Goal: Task Accomplishment & Management: Use online tool/utility

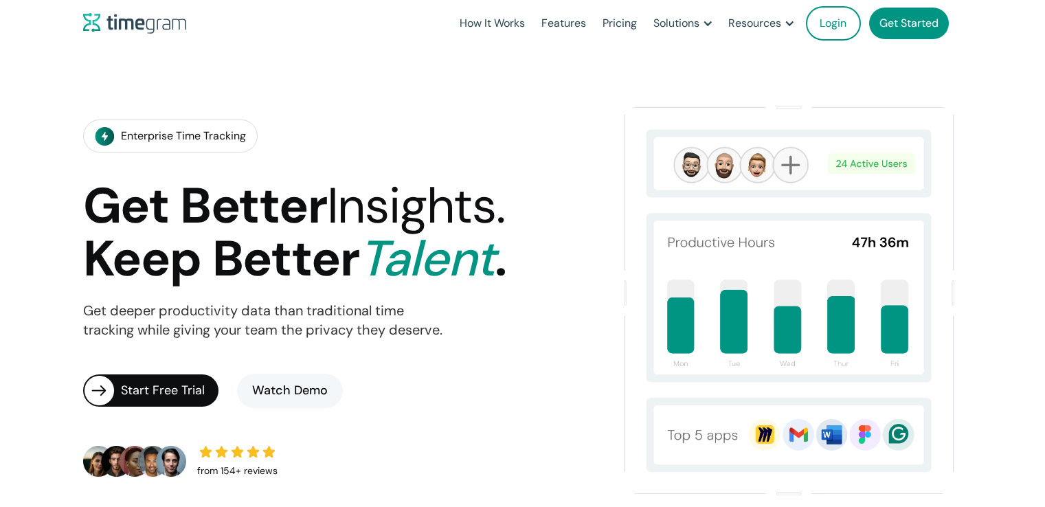
click at [839, 25] on link "Login" at bounding box center [833, 23] width 55 height 34
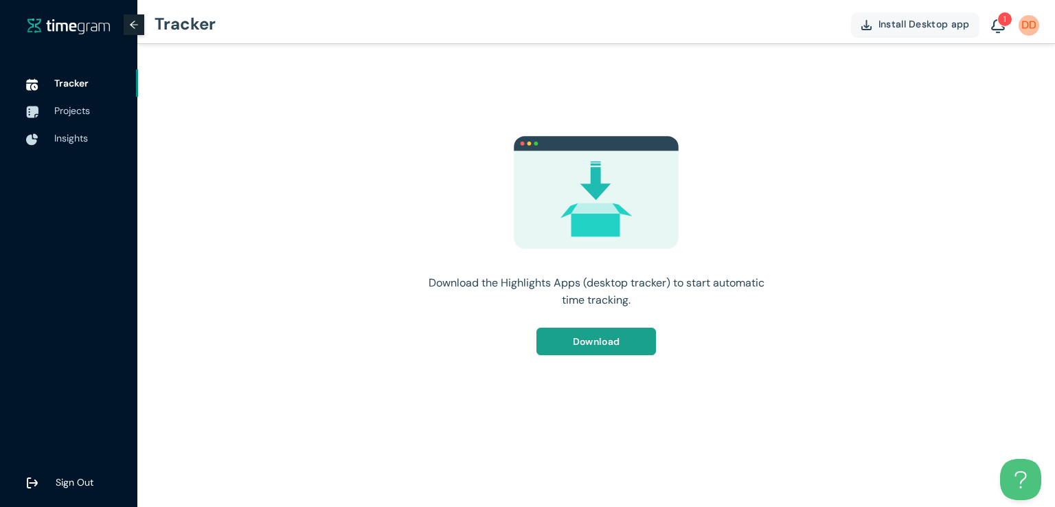
click at [605, 347] on span "Download" at bounding box center [596, 341] width 47 height 15
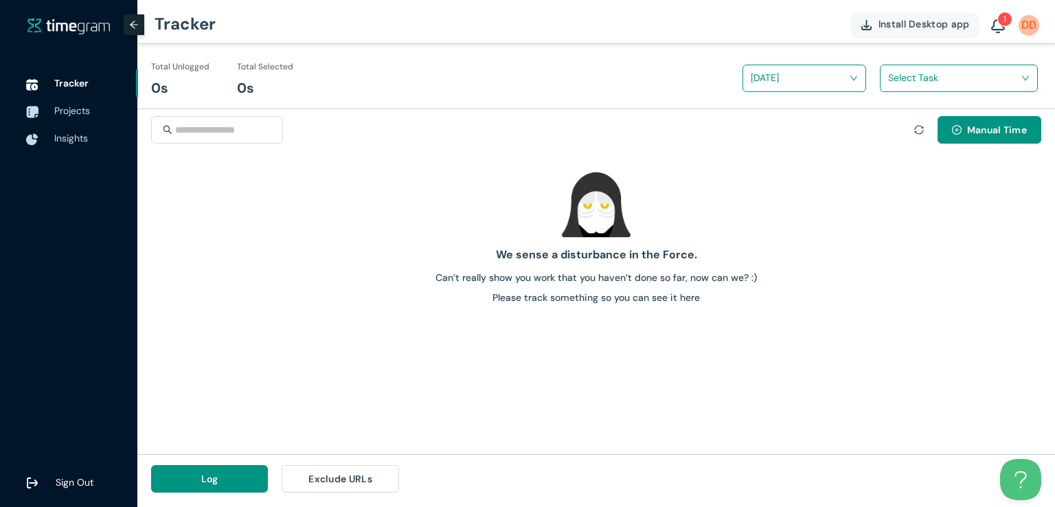
drag, startPoint x: 186, startPoint y: 228, endPoint x: 157, endPoint y: 190, distance: 48.0
click at [186, 228] on div at bounding box center [596, 204] width 907 height 69
click at [71, 102] on span "Projects" at bounding box center [90, 110] width 73 height 27
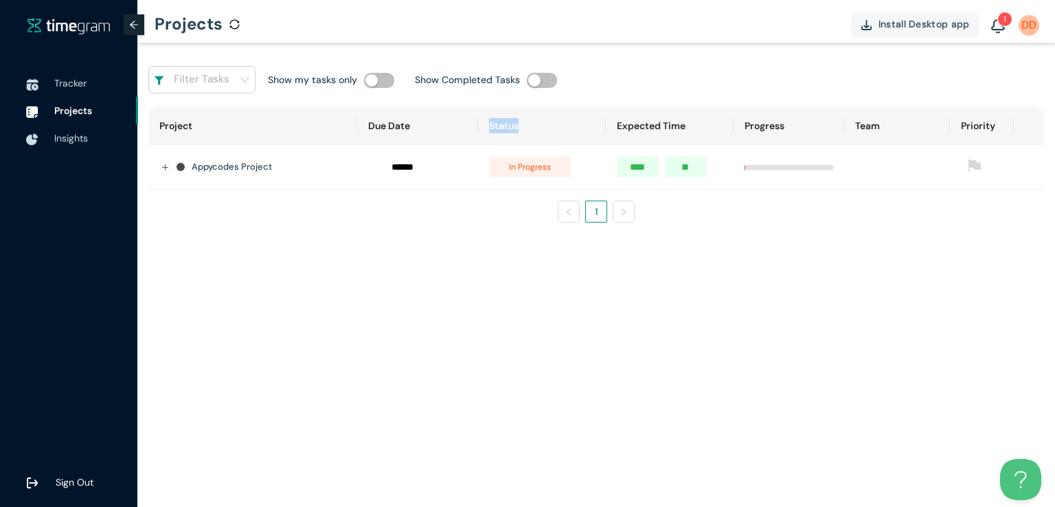
drag, startPoint x: 491, startPoint y: 126, endPoint x: 537, endPoint y: 126, distance: 46.7
click at [537, 126] on th "Status" at bounding box center [542, 126] width 128 height 38
click at [544, 126] on th "Status" at bounding box center [542, 126] width 128 height 38
click at [52, 87] on li "Tracker" at bounding box center [69, 82] width 138 height 27
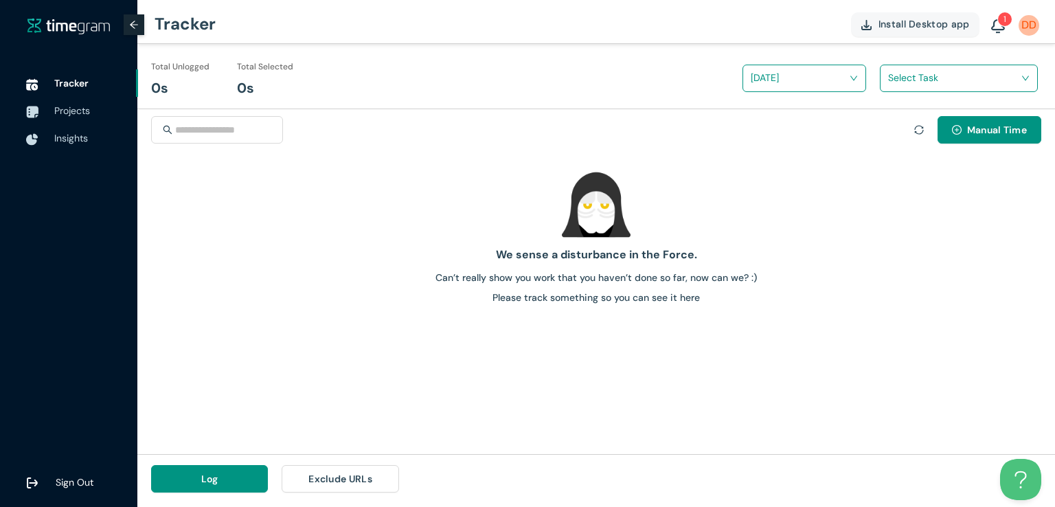
click at [926, 132] on div "Manual Time" at bounding box center [977, 129] width 127 height 27
click at [920, 131] on icon "sync" at bounding box center [919, 130] width 10 height 10
click at [959, 135] on span "plus-circle" at bounding box center [957, 130] width 10 height 11
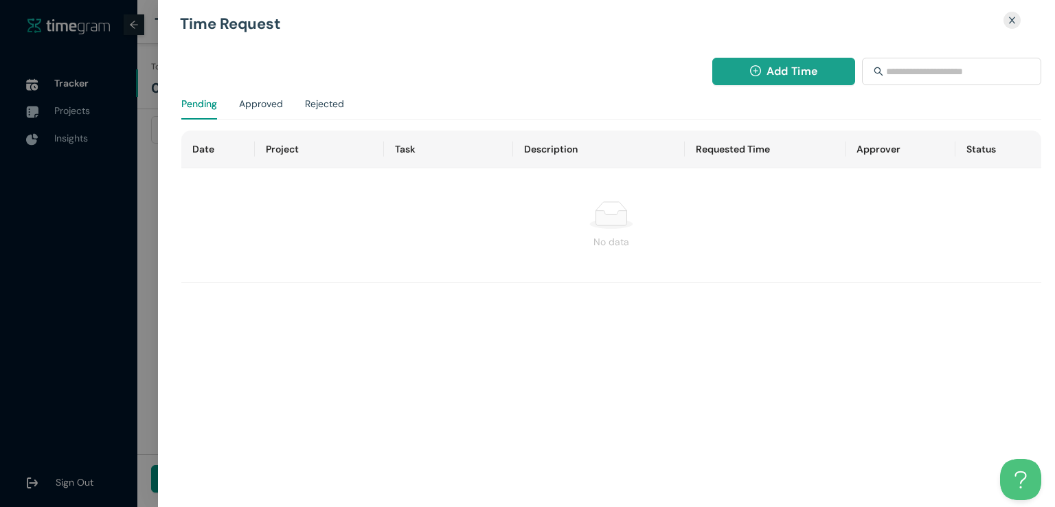
click at [781, 78] on span "Add Time" at bounding box center [792, 71] width 51 height 17
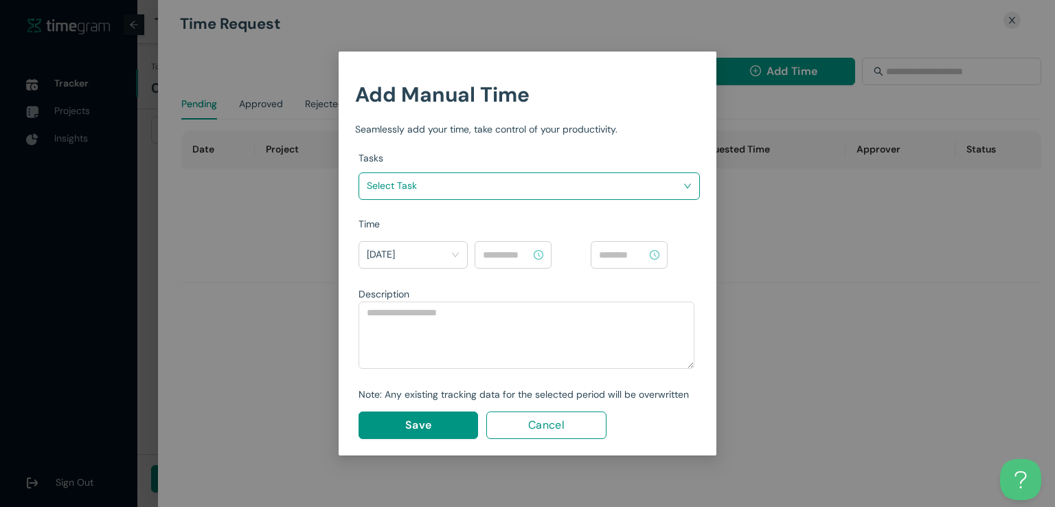
click at [482, 194] on input "search" at bounding box center [524, 185] width 315 height 21
click at [539, 432] on span "Cancel" at bounding box center [546, 424] width 36 height 17
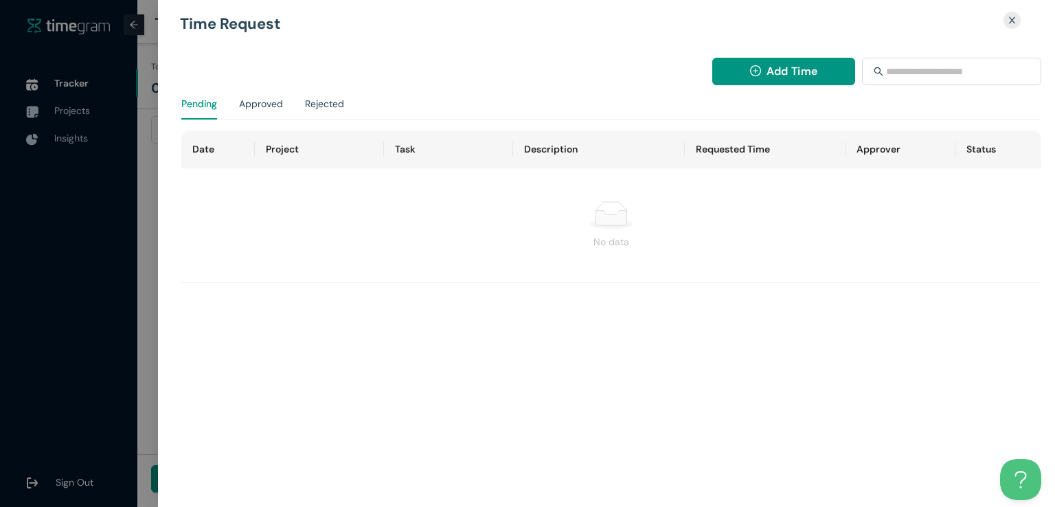
click at [1011, 20] on icon "close" at bounding box center [1012, 20] width 9 height 9
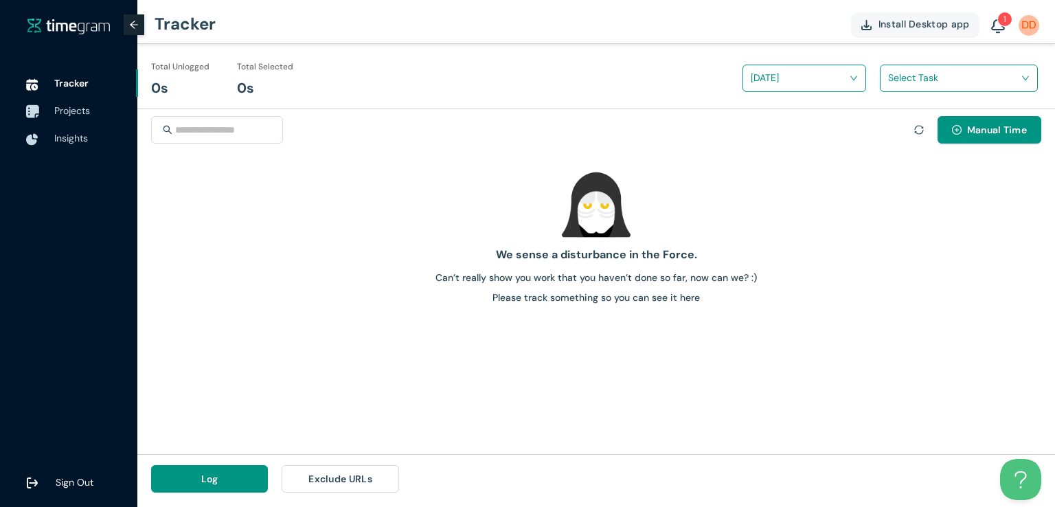
click at [93, 115] on span "Projects" at bounding box center [90, 110] width 73 height 27
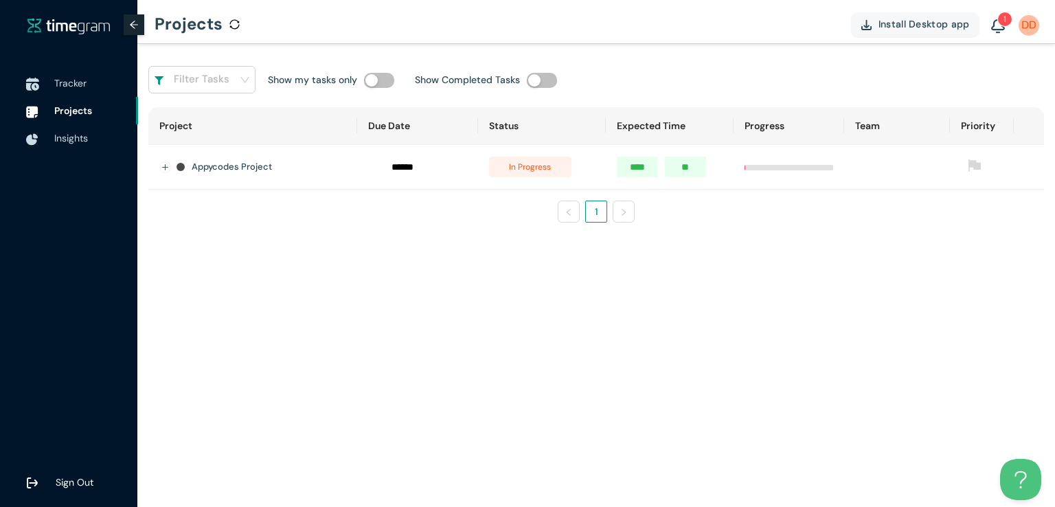
click at [80, 78] on span "Tracker" at bounding box center [70, 83] width 32 height 12
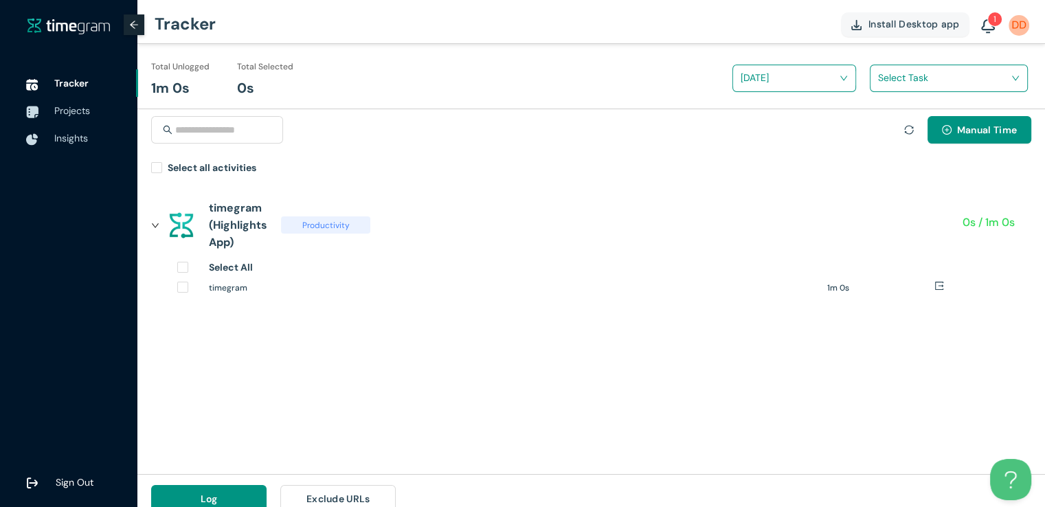
click at [239, 295] on h1 "timegram" at bounding box center [513, 288] width 608 height 13
click at [212, 290] on h1 "timegram" at bounding box center [513, 288] width 608 height 13
click at [161, 282] on div "Select All timegram 1m 0s" at bounding box center [583, 279] width 864 height 39
click at [183, 273] on label "Unselect All" at bounding box center [223, 270] width 93 height 20
click at [258, 291] on h1 "timegram" at bounding box center [513, 288] width 608 height 13
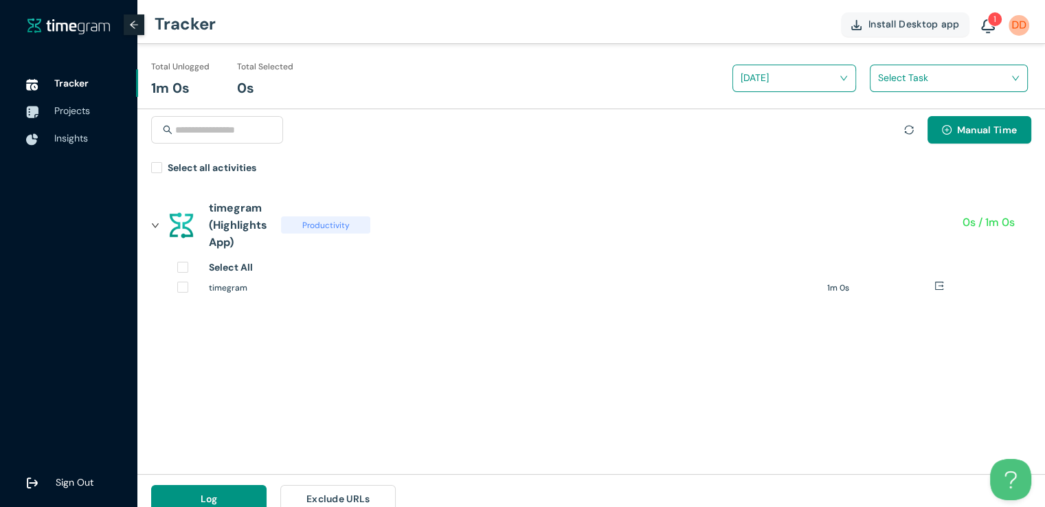
click at [228, 291] on h1 "timegram" at bounding box center [513, 288] width 608 height 13
click at [270, 221] on div "timegram (Highlights App) Productivity" at bounding box center [289, 225] width 160 height 52
click at [240, 225] on h1 "timegram (Highlights App)" at bounding box center [238, 225] width 58 height 52
drag, startPoint x: 233, startPoint y: 210, endPoint x: 241, endPoint y: 215, distance: 9.9
click at [232, 210] on h1 "timegram (Highlights App)" at bounding box center [238, 225] width 58 height 52
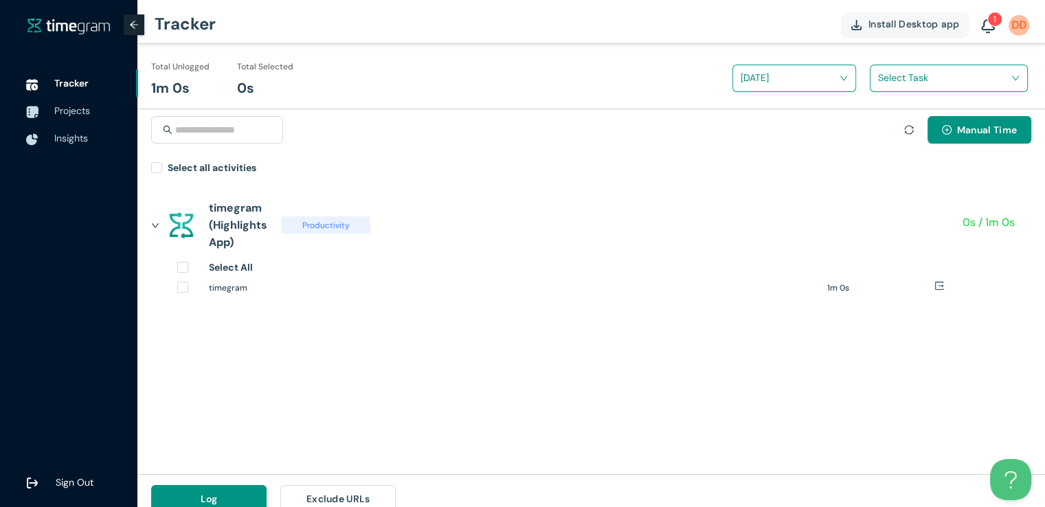
click at [155, 226] on icon "right" at bounding box center [155, 225] width 7 height 4
click at [155, 226] on icon "right" at bounding box center [155, 224] width 4 height 7
click at [316, 225] on span "Productivity" at bounding box center [325, 224] width 89 height 17
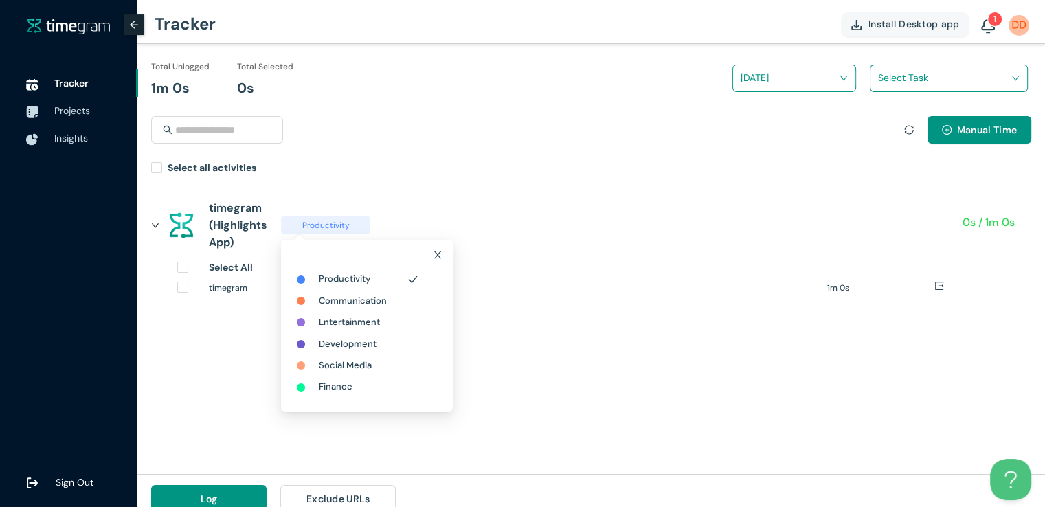
click at [453, 225] on span "timegram (Highlights App) Productivity" at bounding box center [565, 224] width 795 height 69
drag, startPoint x: 682, startPoint y: 347, endPoint x: 666, endPoint y: 357, distance: 18.3
click at [678, 350] on div "timegram (Highlights App) Productivity 0s / 1m 0s Select All timegram 1m 0s" at bounding box center [591, 327] width 908 height 294
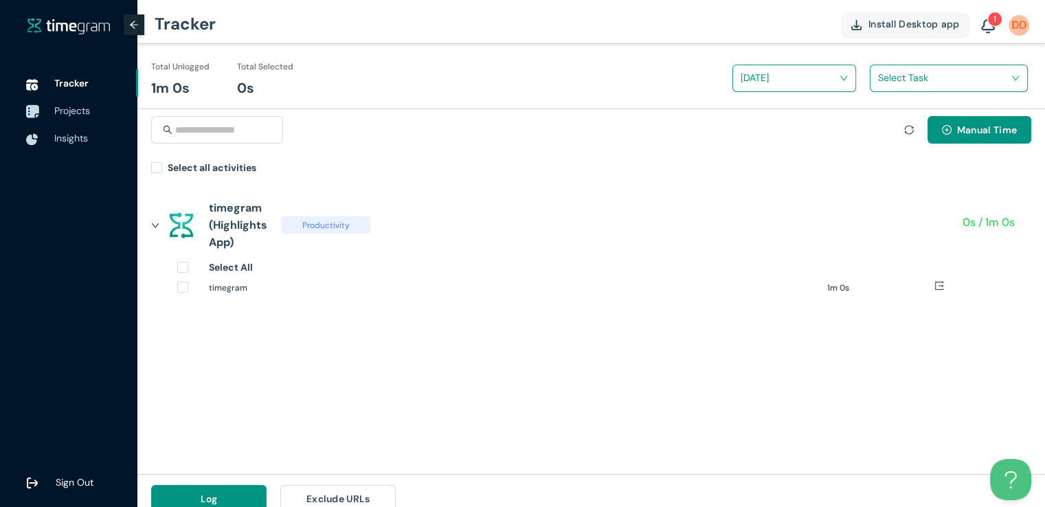
click at [74, 106] on span "Projects" at bounding box center [72, 110] width 36 height 12
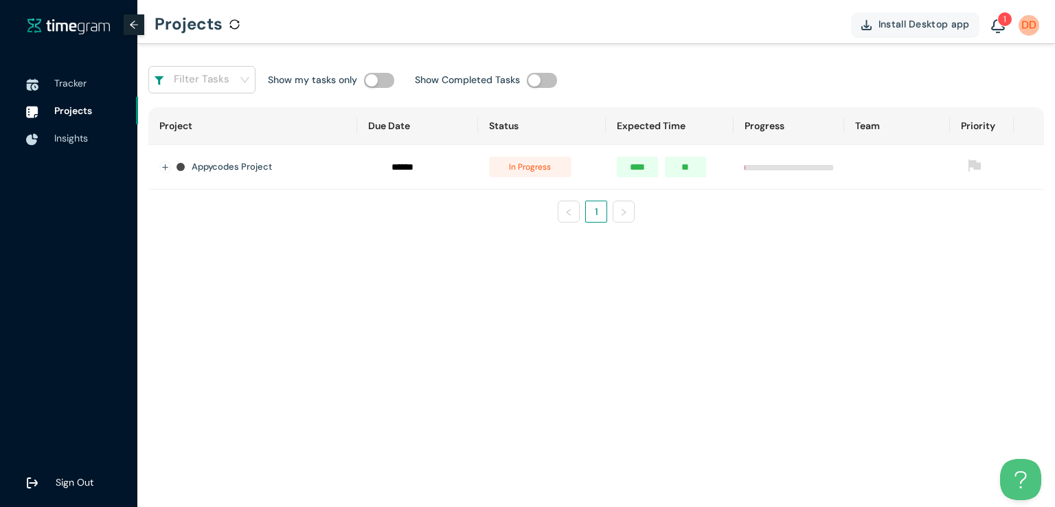
click at [756, 127] on th "Progress" at bounding box center [789, 126] width 111 height 38
click at [753, 162] on div at bounding box center [789, 166] width 89 height 15
click at [379, 85] on button "button" at bounding box center [379, 80] width 30 height 15
click at [85, 71] on span "Tracker" at bounding box center [90, 82] width 73 height 27
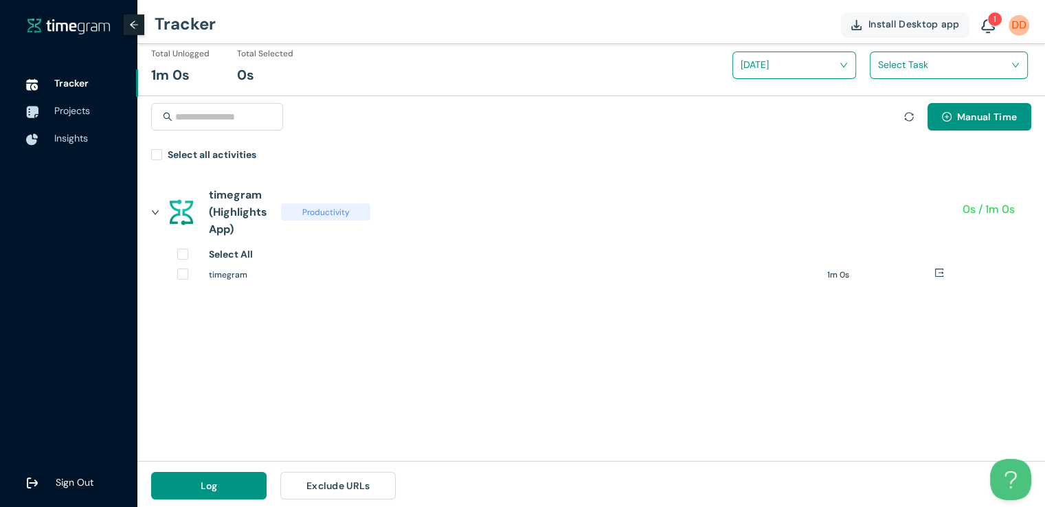
scroll to position [16, 0]
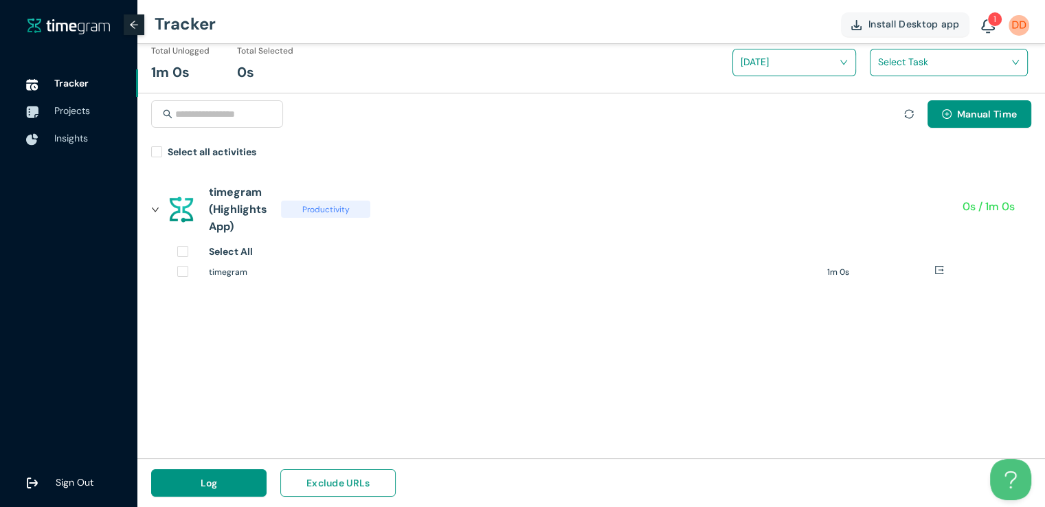
click at [354, 483] on span "Exclude URLs" at bounding box center [338, 482] width 64 height 15
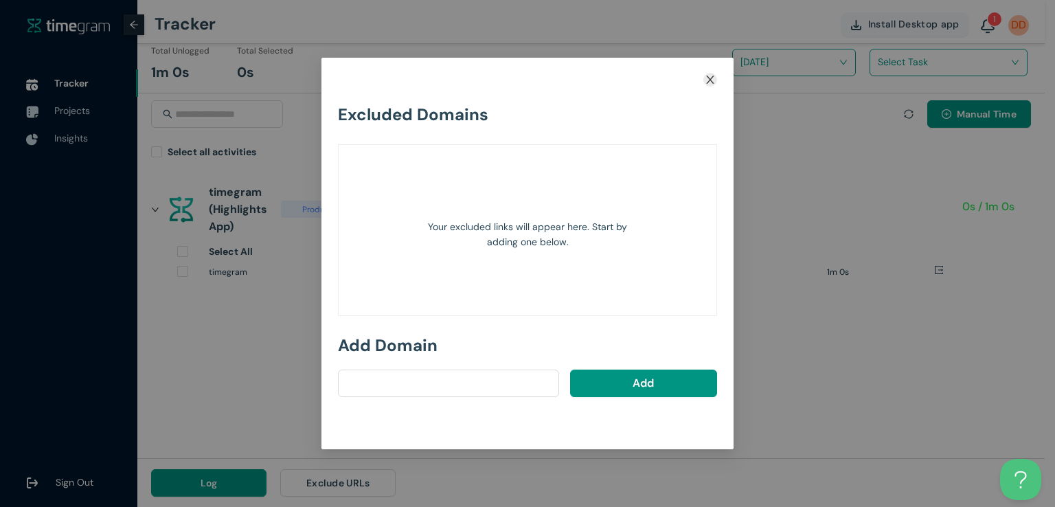
click at [711, 80] on icon "close" at bounding box center [710, 80] width 8 height 8
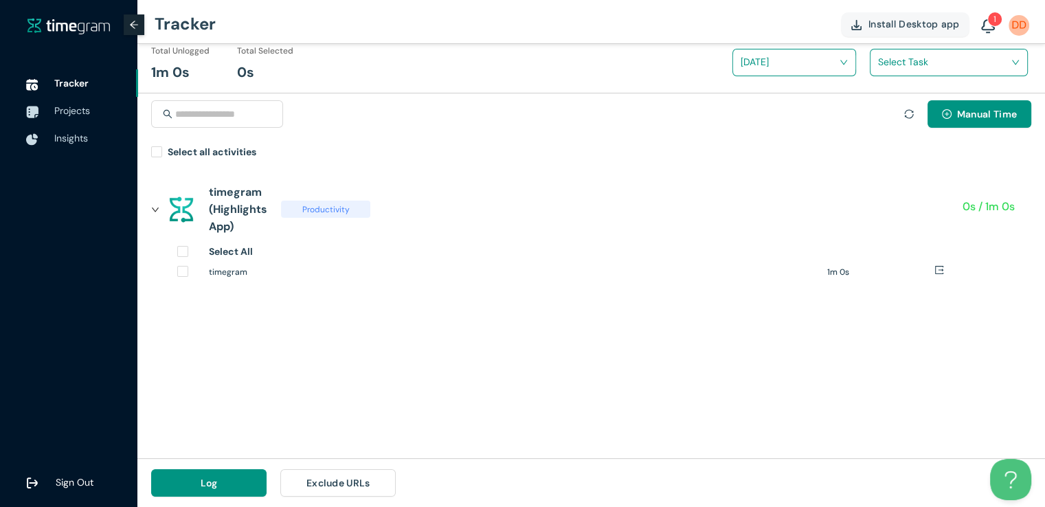
click at [820, 361] on div "timegram (Highlights App) Productivity 0s / 1m 0s Select All timegram 1m 0s" at bounding box center [591, 311] width 908 height 294
click at [914, 113] on div "Manual Time" at bounding box center [967, 113] width 127 height 27
click at [911, 113] on icon "sync" at bounding box center [909, 114] width 10 height 10
click at [908, 114] on icon "sync" at bounding box center [909, 114] width 10 height 10
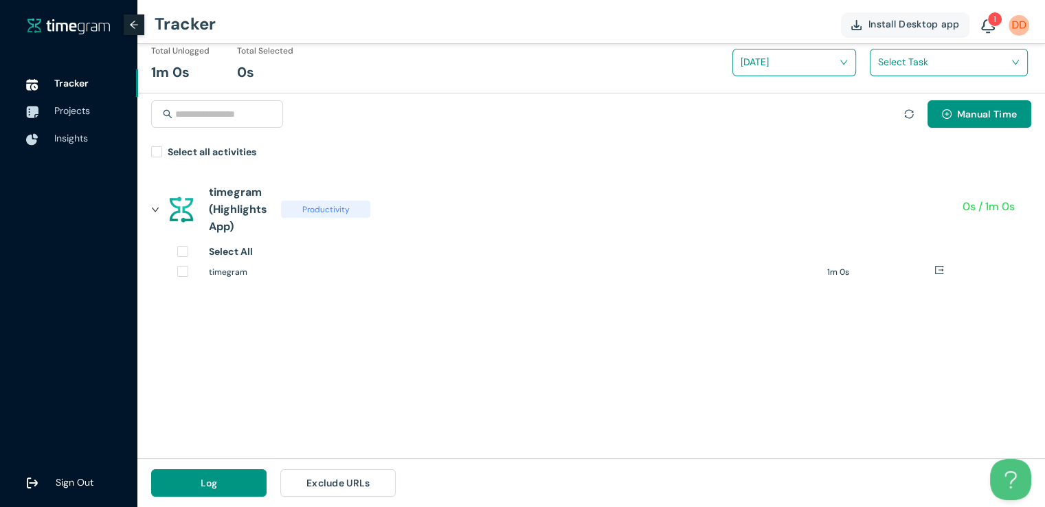
click at [910, 116] on icon "sync" at bounding box center [909, 114] width 10 height 10
click at [913, 113] on div "Manual Time" at bounding box center [967, 113] width 127 height 27
click at [910, 114] on icon "sync" at bounding box center [909, 114] width 10 height 10
click at [904, 120] on div at bounding box center [909, 113] width 10 height 15
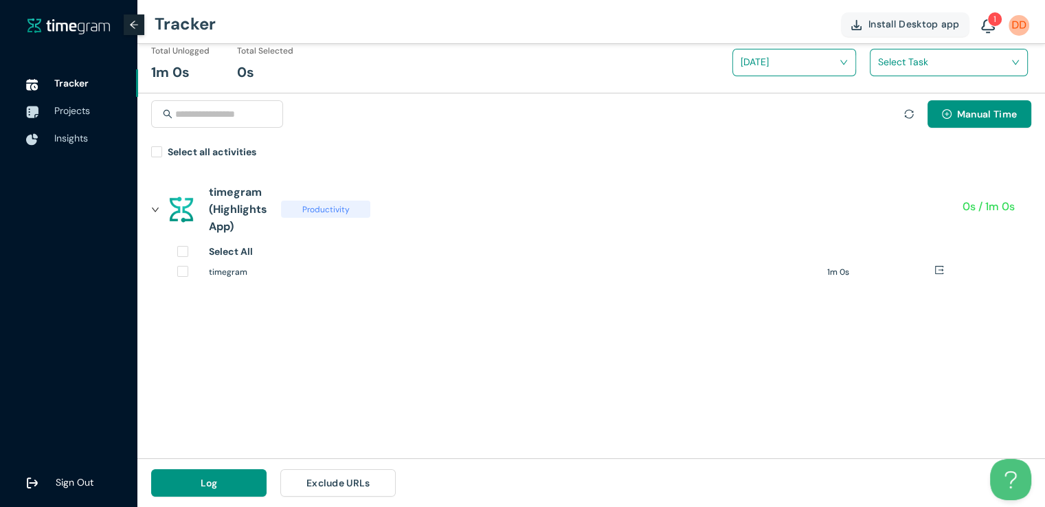
click at [905, 116] on icon "sync" at bounding box center [908, 113] width 9 height 9
click at [867, 395] on div "timegram (Highlights App) Productivity 0s / 1m 0s Select All timegram 1m 0s" at bounding box center [591, 311] width 908 height 294
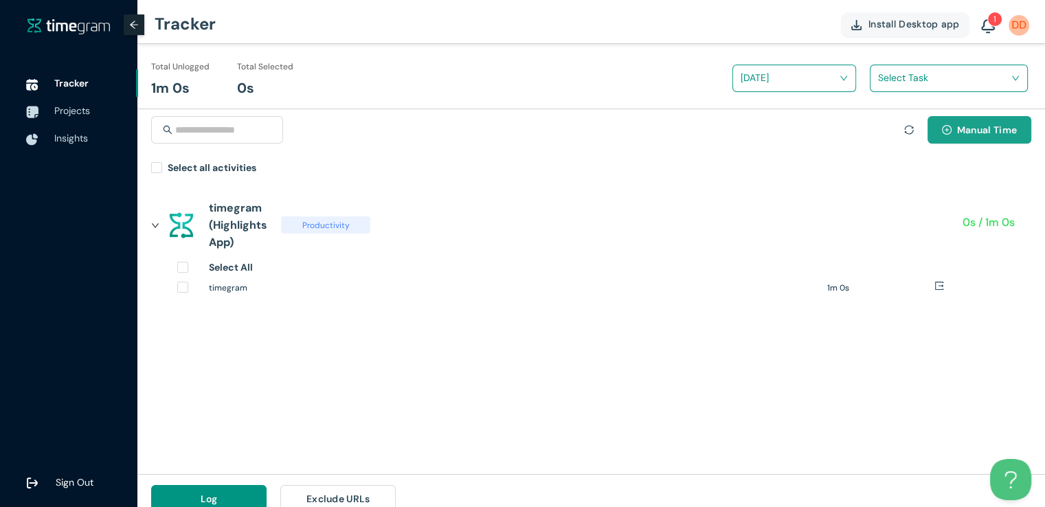
click at [967, 135] on span "Manual Time" at bounding box center [987, 129] width 60 height 15
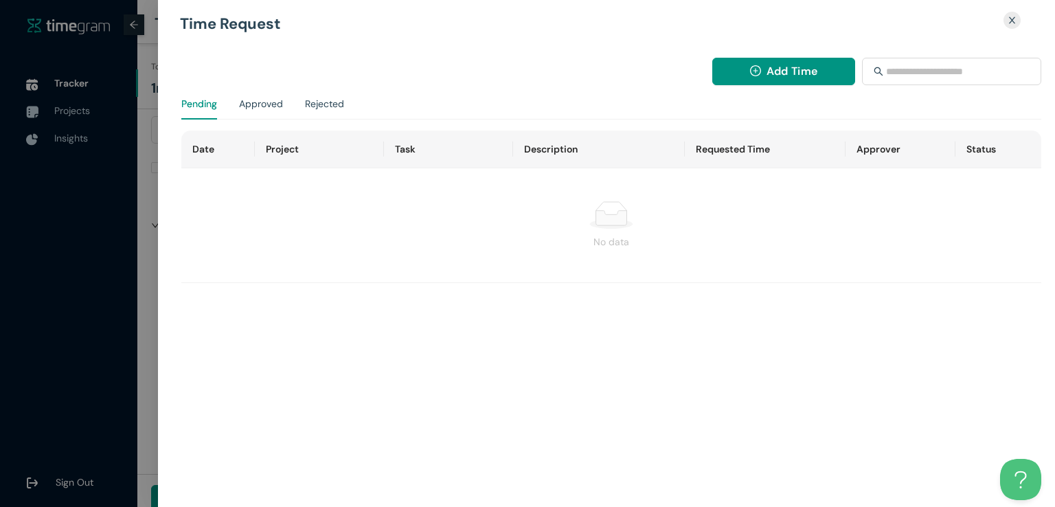
click at [1025, 17] on div "Time Request" at bounding box center [606, 24] width 853 height 26
click at [1021, 20] on button "Close" at bounding box center [1012, 20] width 25 height 19
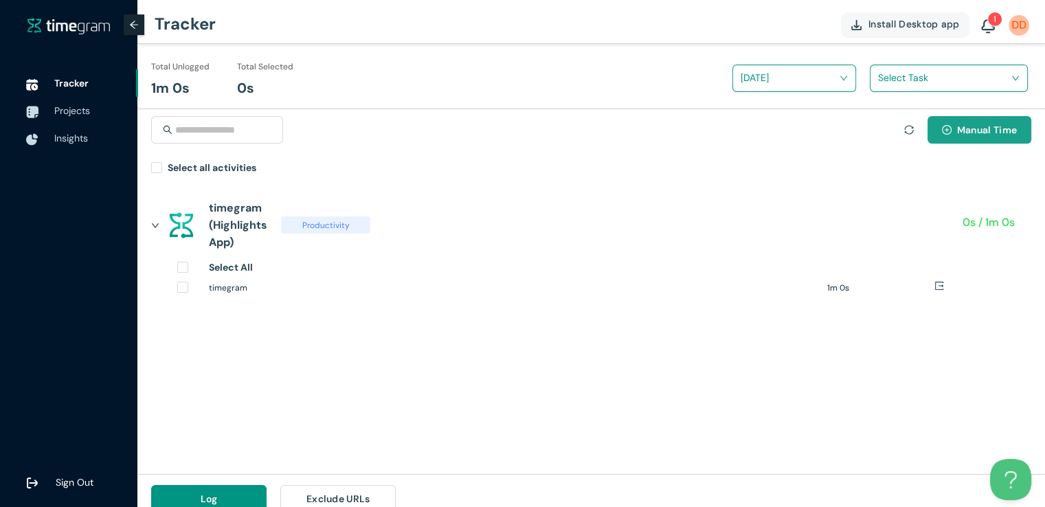
click at [982, 142] on button "Manual Time" at bounding box center [979, 129] width 104 height 27
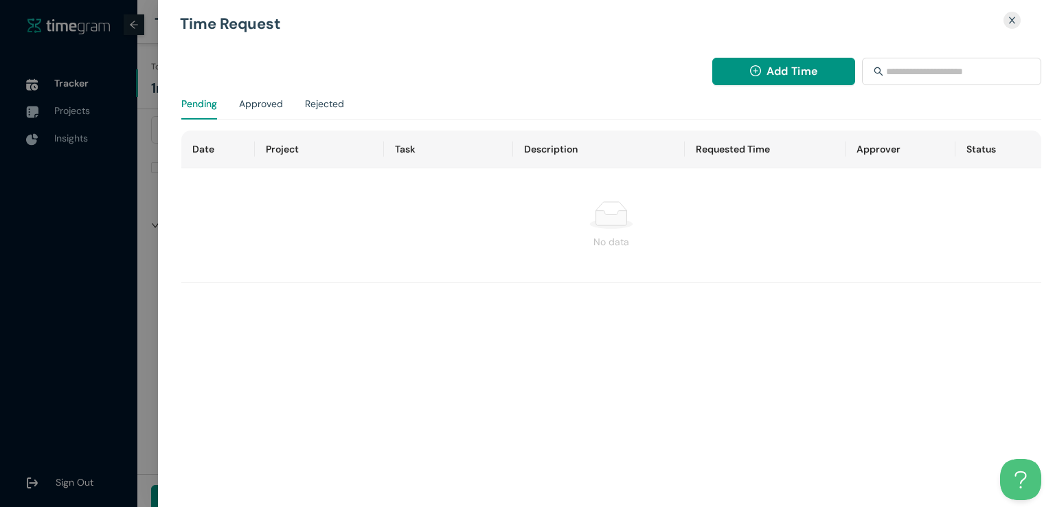
click at [284, 111] on div "Pending Approved Rejected" at bounding box center [262, 104] width 163 height 32
click at [261, 104] on div "Approved" at bounding box center [261, 103] width 44 height 15
click at [309, 102] on div "Rejected" at bounding box center [324, 103] width 39 height 15
click at [202, 103] on div "Pending" at bounding box center [199, 103] width 36 height 15
click at [756, 80] on button "Add Time" at bounding box center [784, 71] width 144 height 27
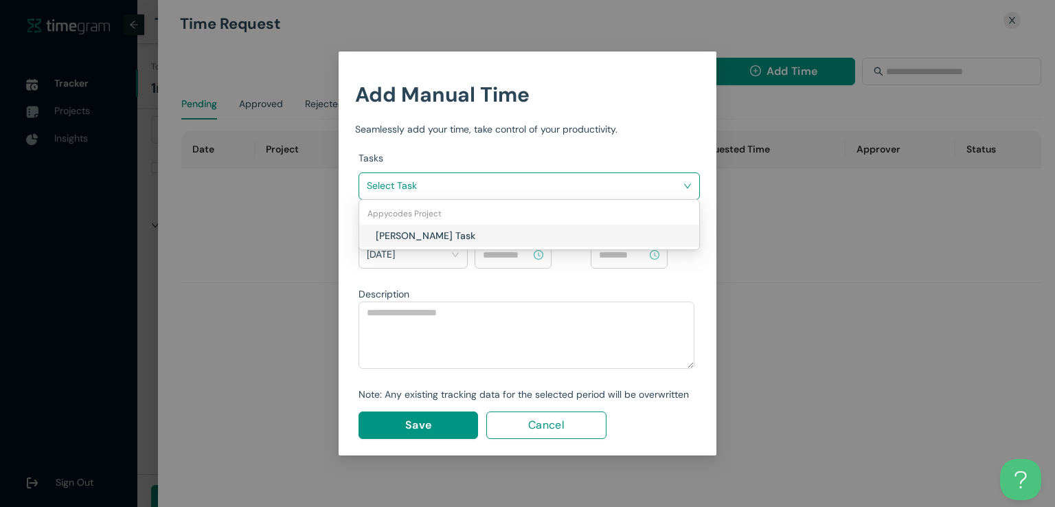
click at [407, 183] on input "search" at bounding box center [524, 185] width 315 height 21
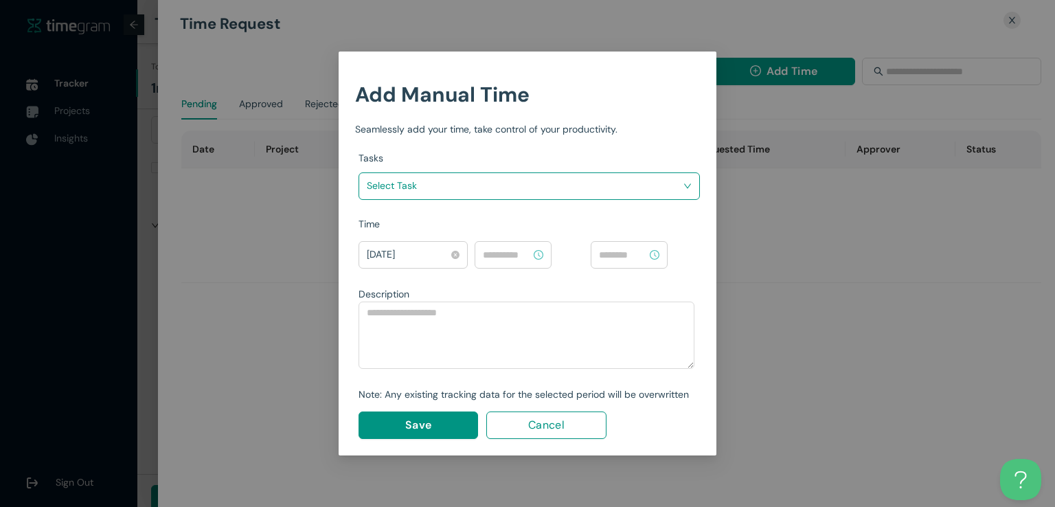
click at [398, 264] on span "[DATE]" at bounding box center [413, 255] width 93 height 22
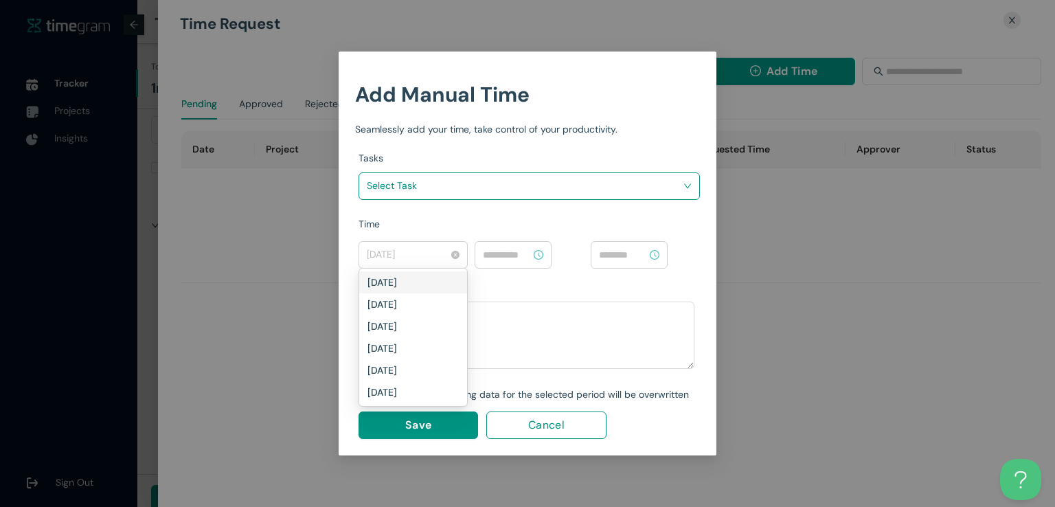
click at [397, 265] on span "[DATE]" at bounding box center [413, 255] width 93 height 22
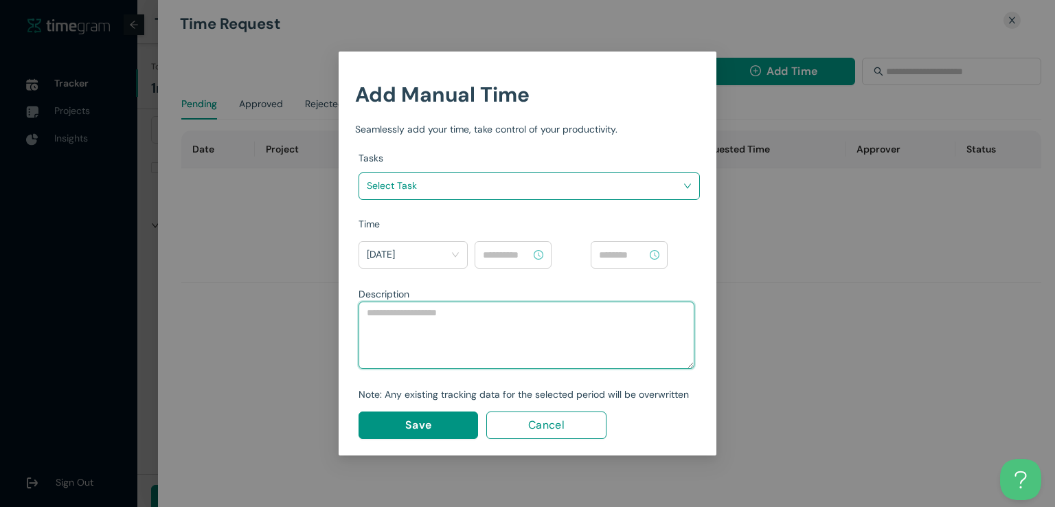
click at [467, 338] on textarea at bounding box center [527, 335] width 336 height 67
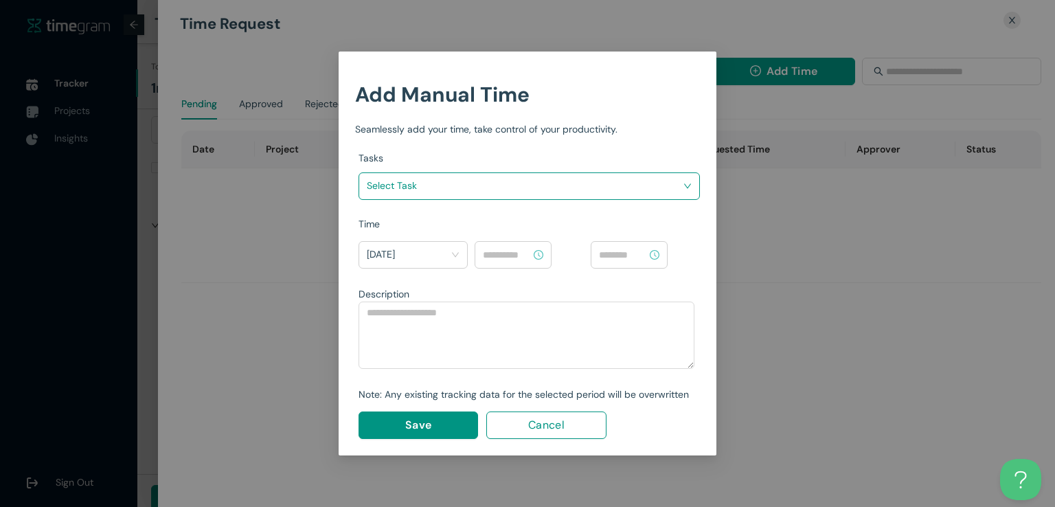
click at [550, 425] on span "Cancel" at bounding box center [546, 424] width 36 height 17
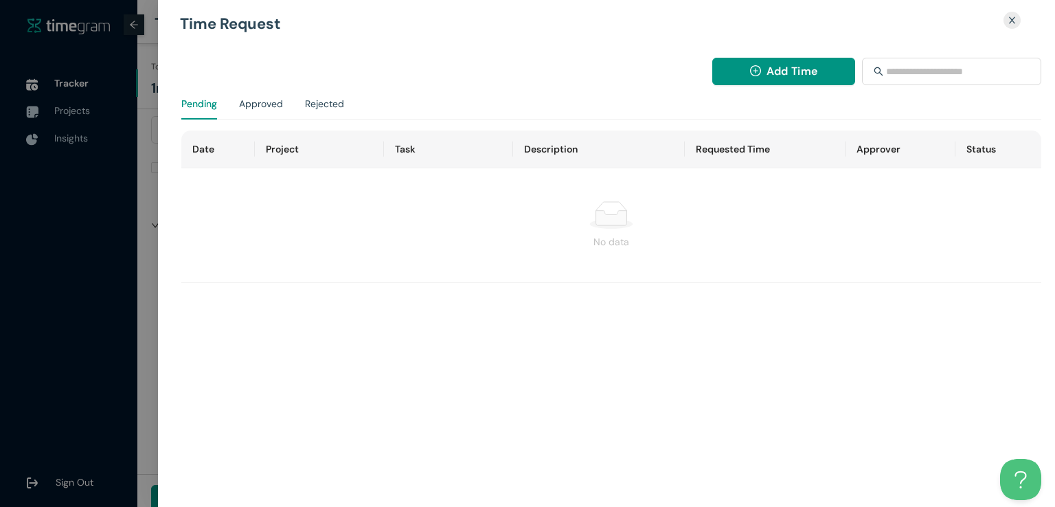
click at [1004, 19] on div "Close" at bounding box center [1012, 20] width 17 height 17
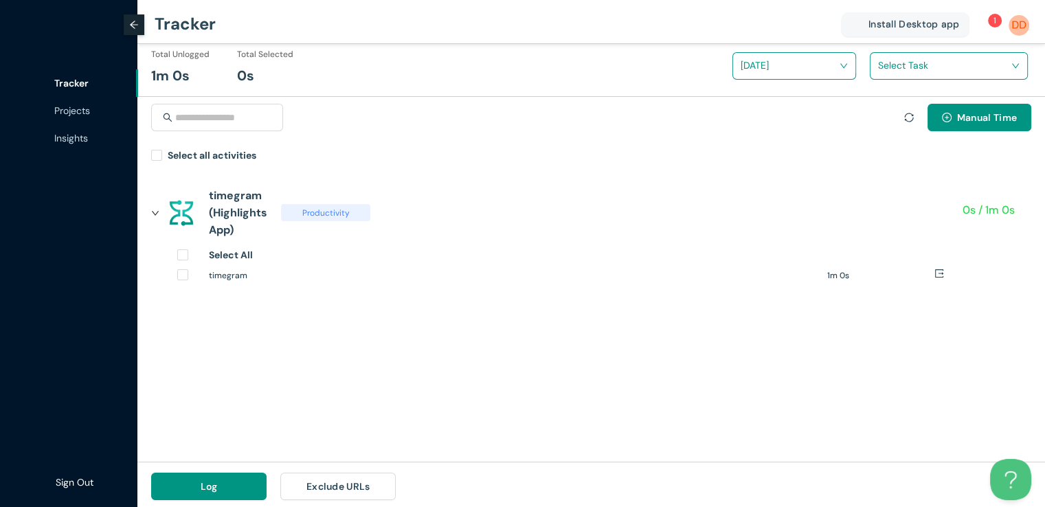
scroll to position [16, 0]
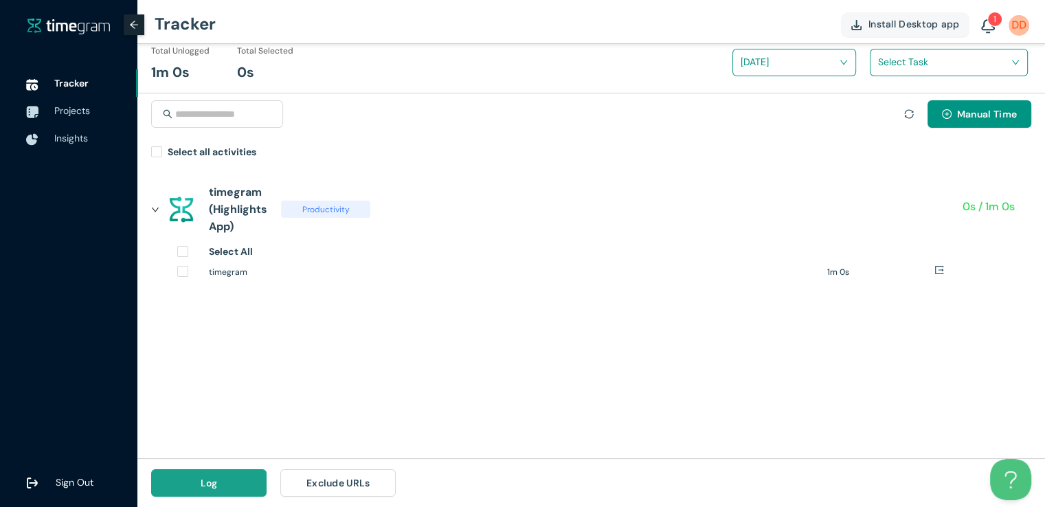
click at [228, 482] on button "Log" at bounding box center [208, 482] width 115 height 27
click at [209, 473] on button "Log" at bounding box center [208, 482] width 115 height 27
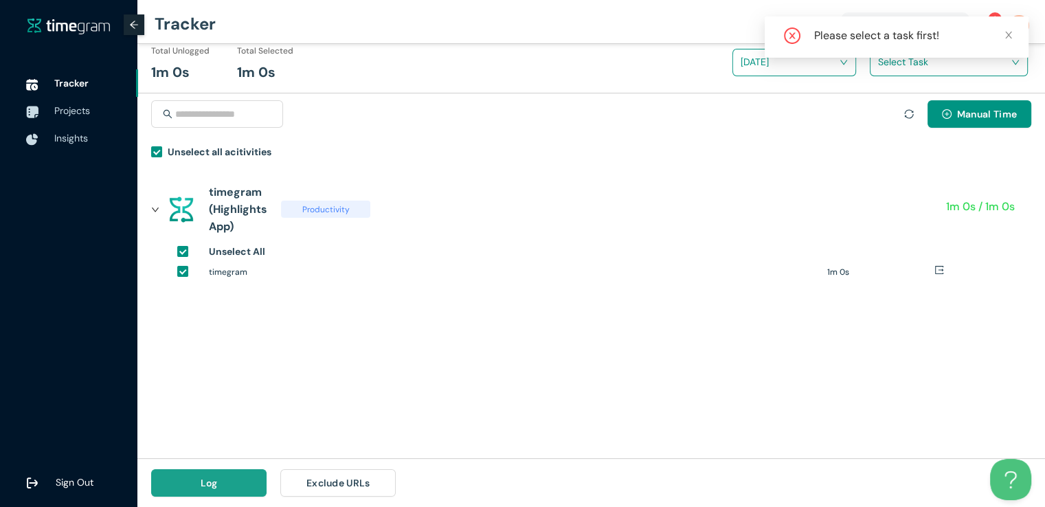
scroll to position [0, 0]
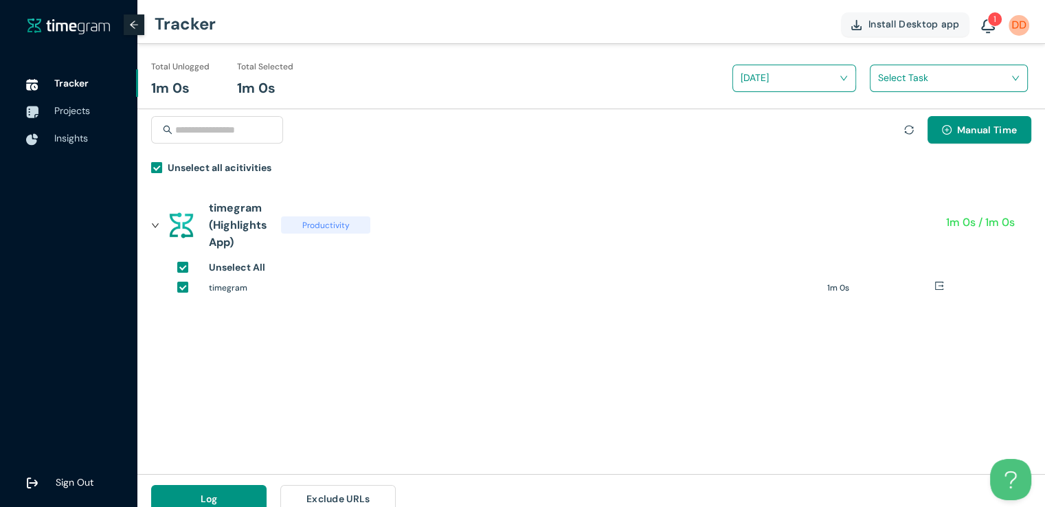
click at [251, 168] on h1 "Unselect all acitivities" at bounding box center [220, 167] width 104 height 15
click at [220, 270] on h1 "Select All" at bounding box center [231, 267] width 44 height 15
click at [940, 290] on icon "export" at bounding box center [939, 286] width 8 height 8
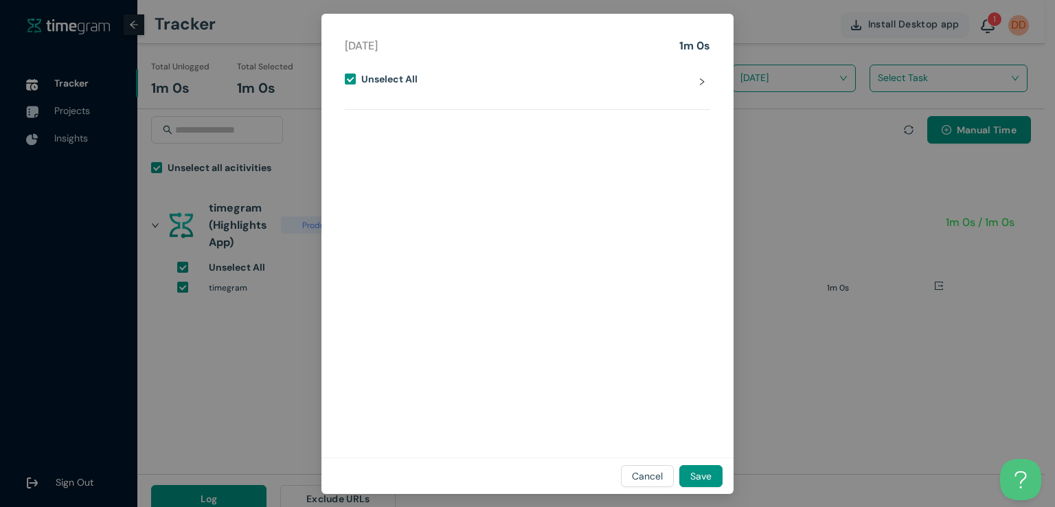
click at [704, 76] on div "Unselect All" at bounding box center [527, 81] width 365 height 20
click at [407, 149] on span "timegram" at bounding box center [400, 142] width 49 height 17
click at [408, 144] on h1 "timegram" at bounding box center [401, 140] width 38 height 13
click at [679, 80] on div "Unselect All" at bounding box center [519, 81] width 349 height 20
click at [701, 476] on span "Save" at bounding box center [700, 476] width 21 height 15
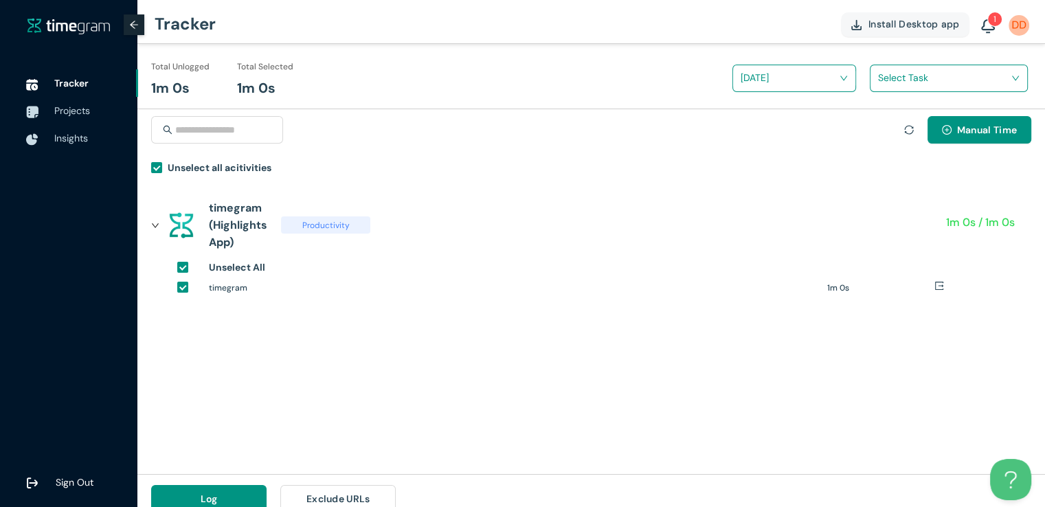
click at [905, 127] on icon "sync" at bounding box center [909, 130] width 10 height 10
click at [328, 225] on span "Productivity" at bounding box center [325, 224] width 89 height 17
click at [559, 325] on div "timegram (Highlights App) Productivity 1m 0s / 1m 0s Unselect All timegram 1m 0s" at bounding box center [591, 258] width 908 height 136
click at [69, 139] on span "Insights" at bounding box center [71, 138] width 34 height 12
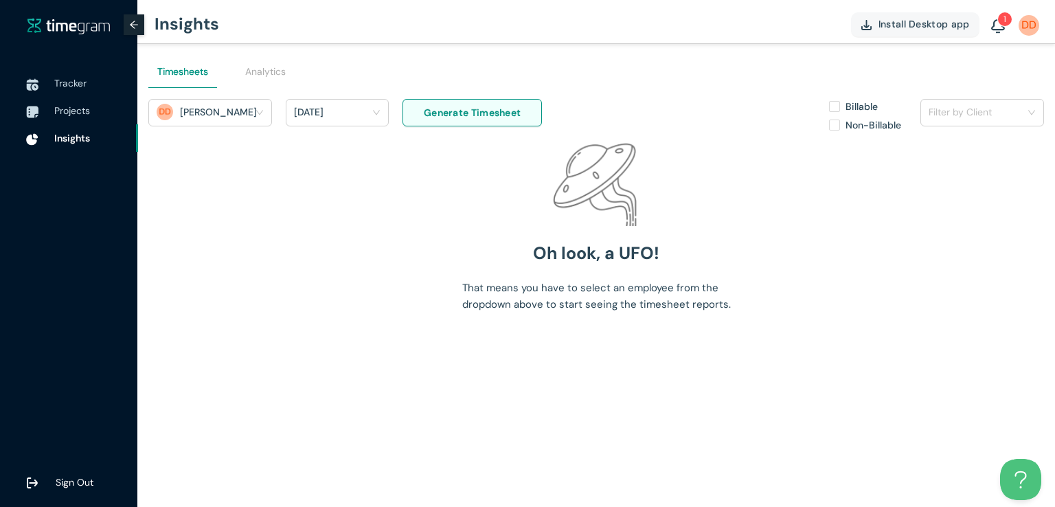
click at [352, 117] on div "[DATE]" at bounding box center [331, 112] width 74 height 21
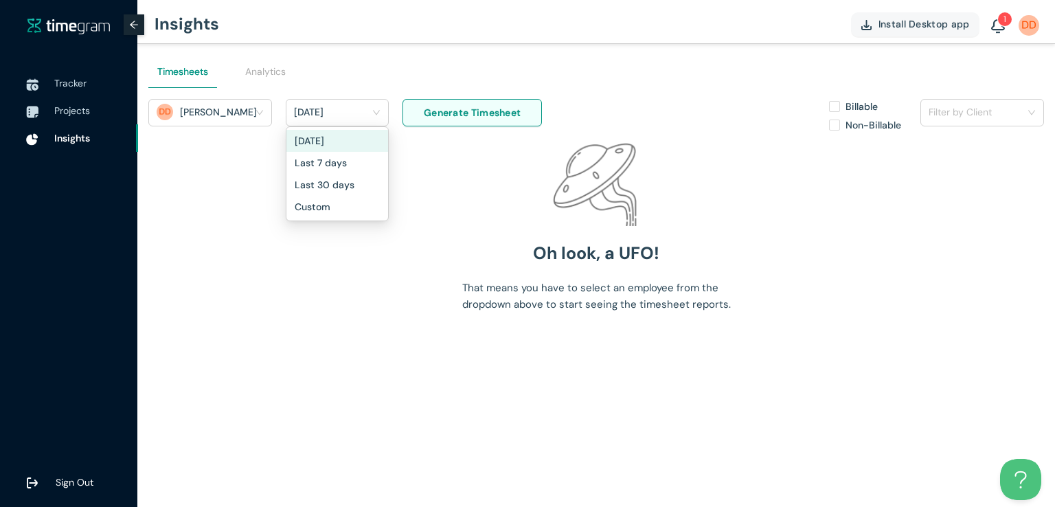
click at [344, 144] on div "[DATE]" at bounding box center [337, 140] width 85 height 15
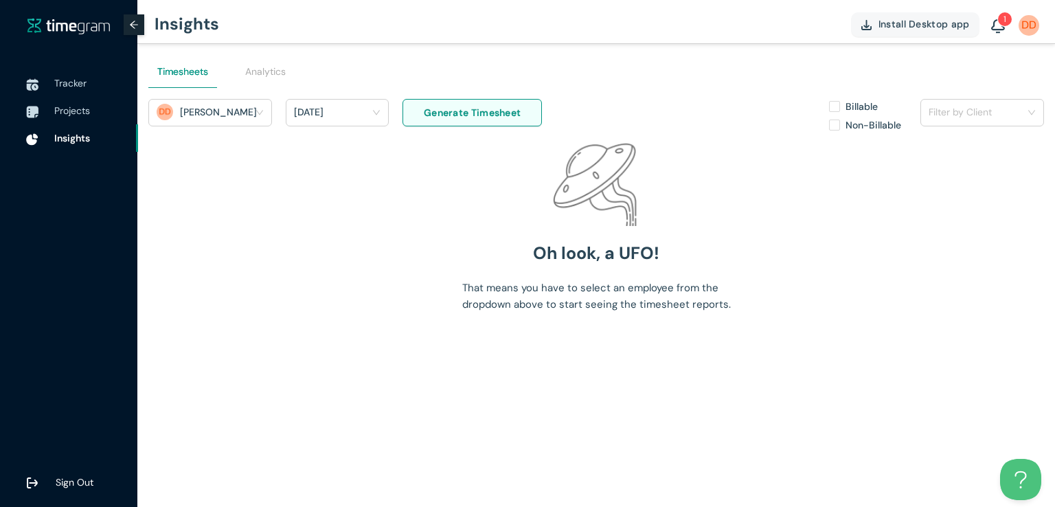
click at [439, 107] on span "Generate Timesheet" at bounding box center [472, 112] width 97 height 15
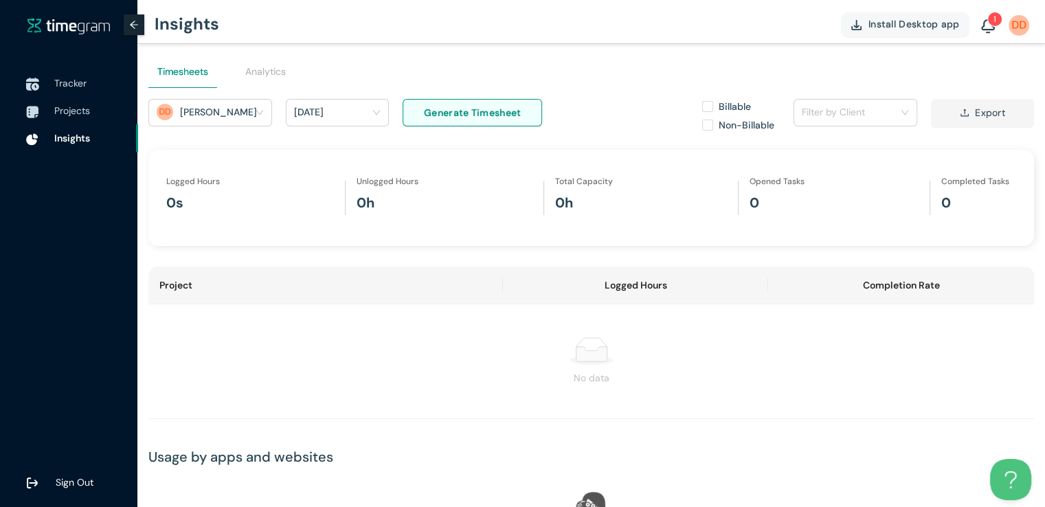
click at [80, 87] on span "Tracker" at bounding box center [70, 83] width 32 height 12
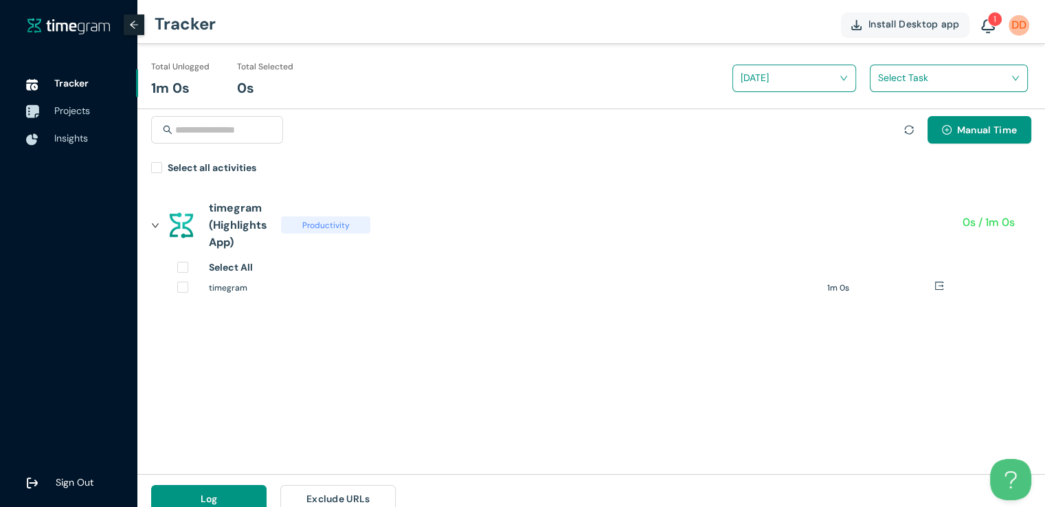
click at [87, 114] on span "Projects" at bounding box center [72, 110] width 36 height 12
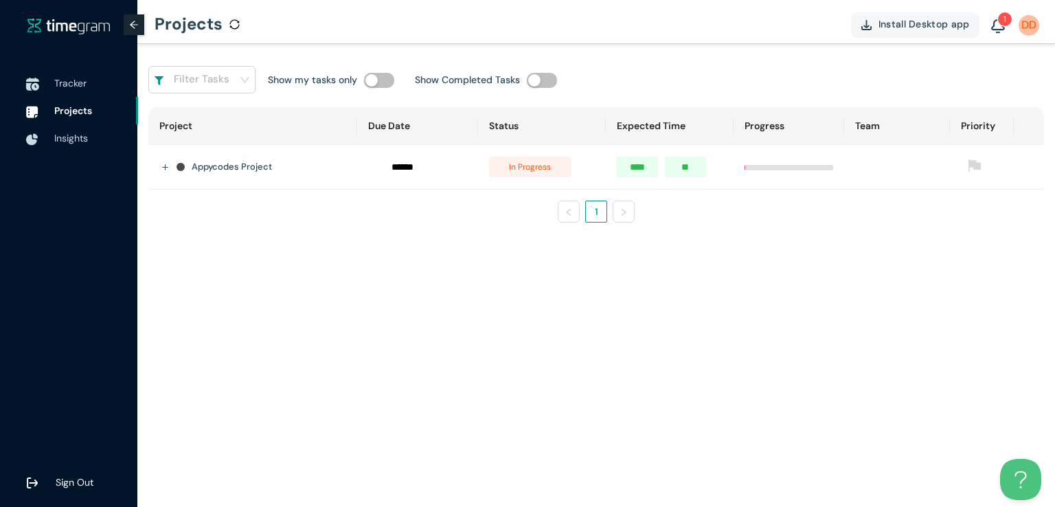
click at [82, 89] on span "Tracker" at bounding box center [70, 83] width 32 height 12
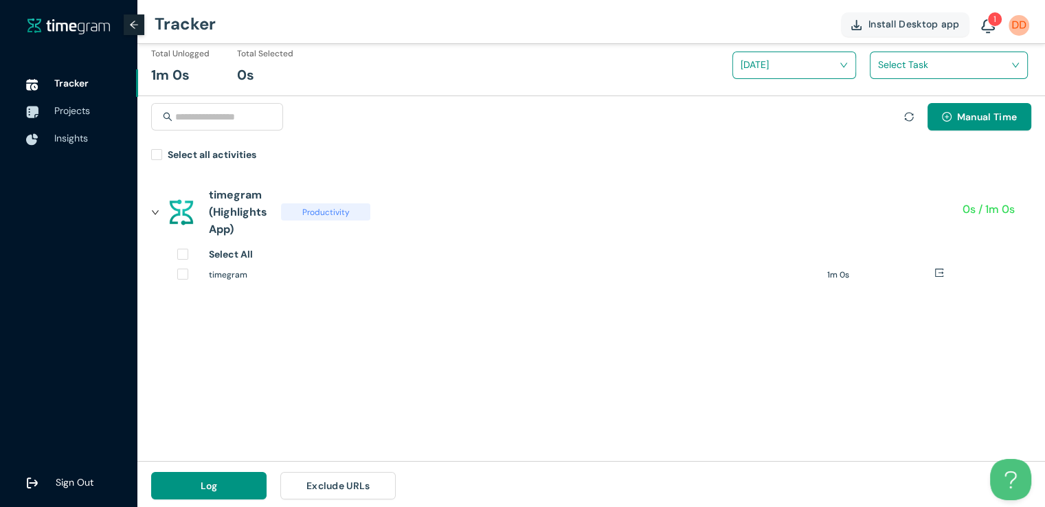
scroll to position [16, 0]
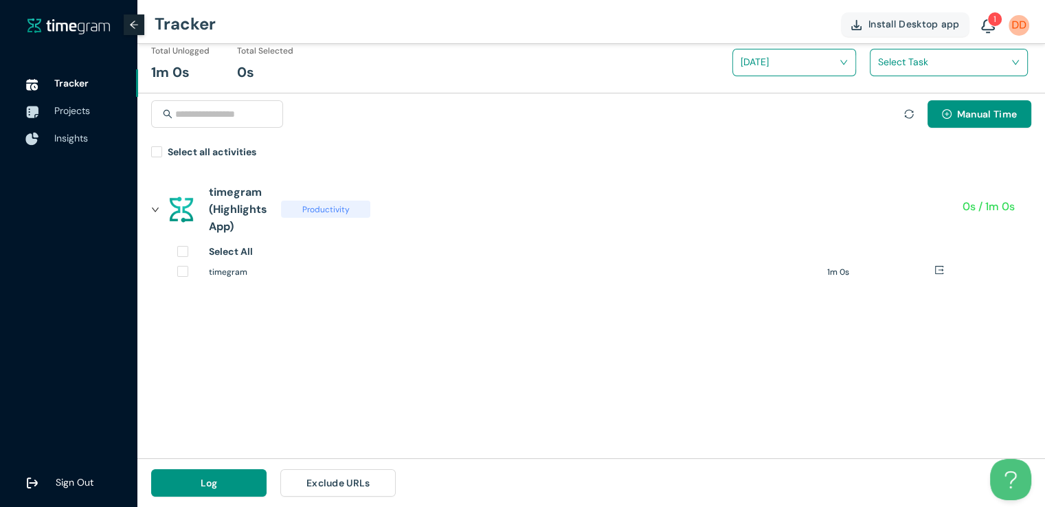
click at [66, 135] on span "Insights" at bounding box center [71, 138] width 34 height 12
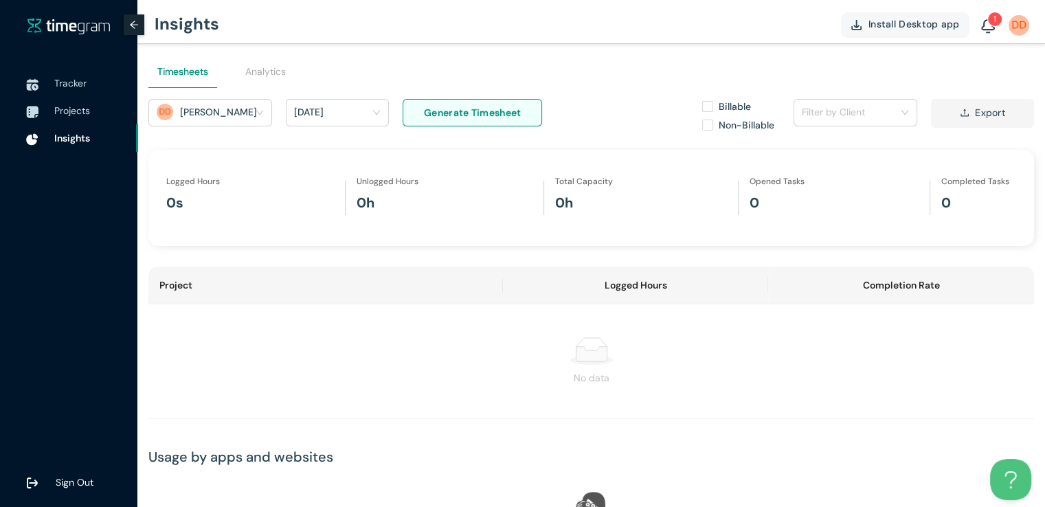
click at [324, 121] on h1 "[DATE]" at bounding box center [309, 112] width 30 height 21
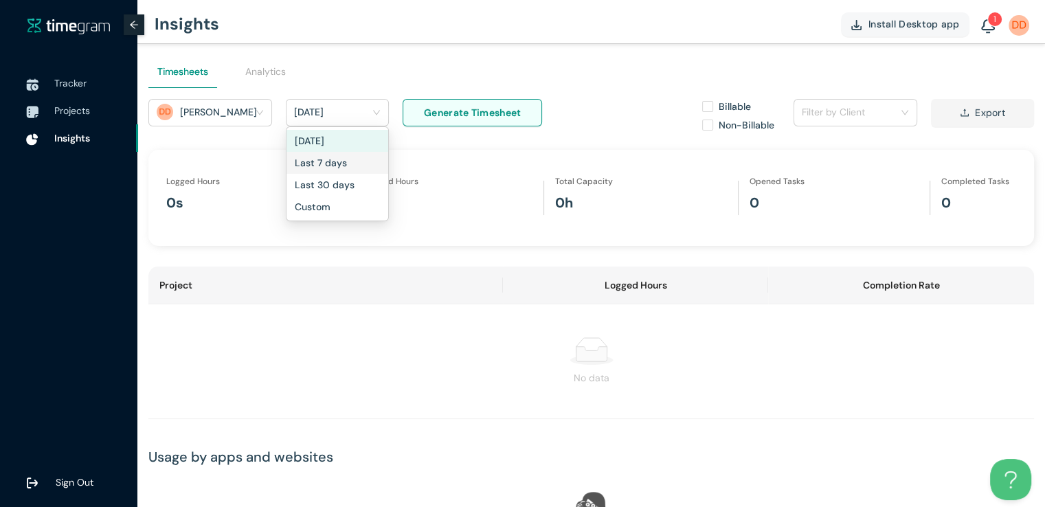
click at [327, 160] on h1 "Last 7 days" at bounding box center [321, 162] width 52 height 15
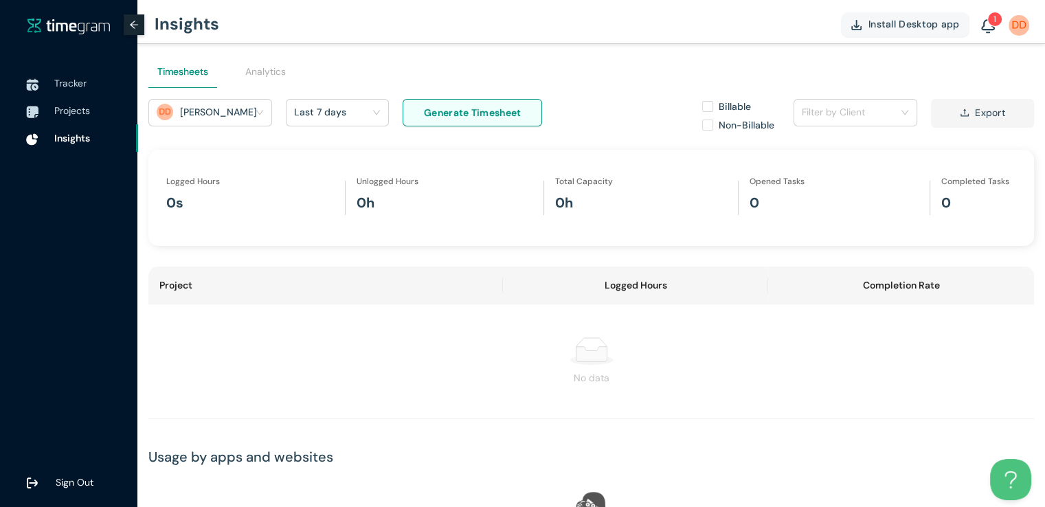
click at [460, 113] on span "Generate Timesheet" at bounding box center [472, 112] width 97 height 15
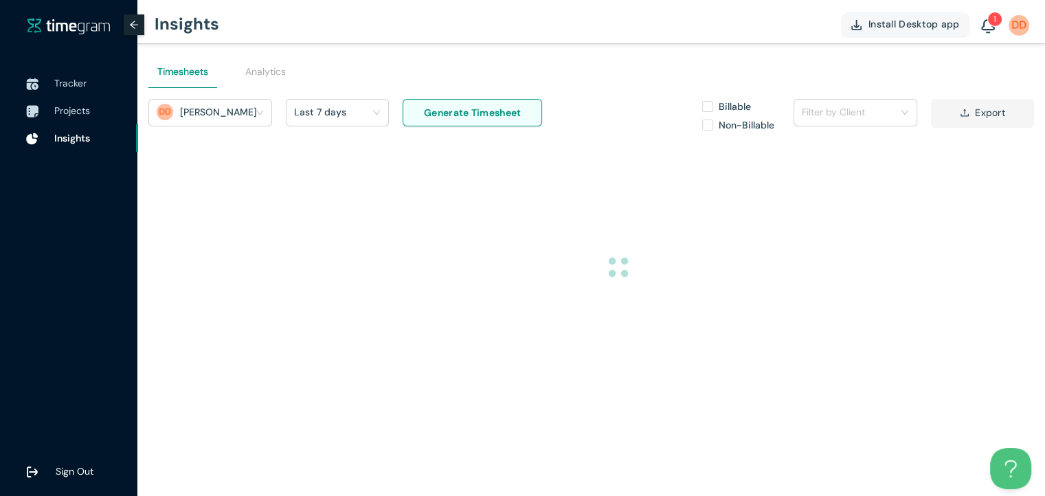
click at [864, 110] on input "search" at bounding box center [851, 112] width 98 height 21
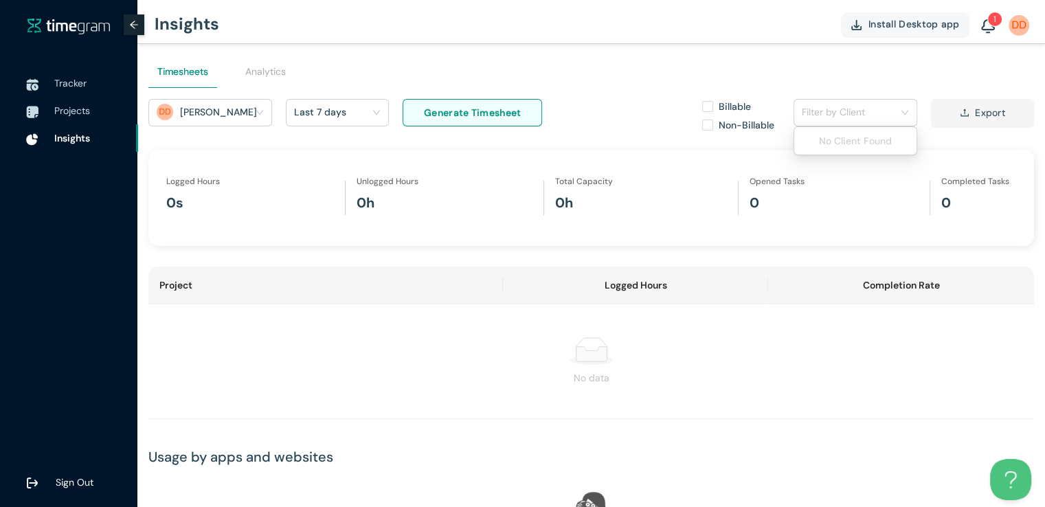
click at [864, 110] on input "search" at bounding box center [851, 112] width 98 height 21
click at [267, 78] on div "Analytics" at bounding box center [265, 71] width 41 height 15
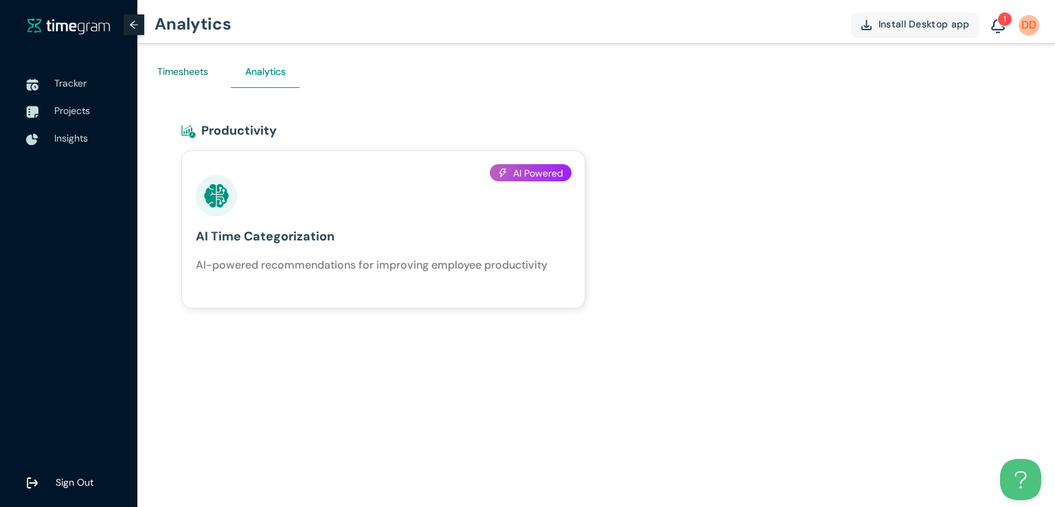
click at [187, 75] on div "Timesheets" at bounding box center [182, 71] width 51 height 15
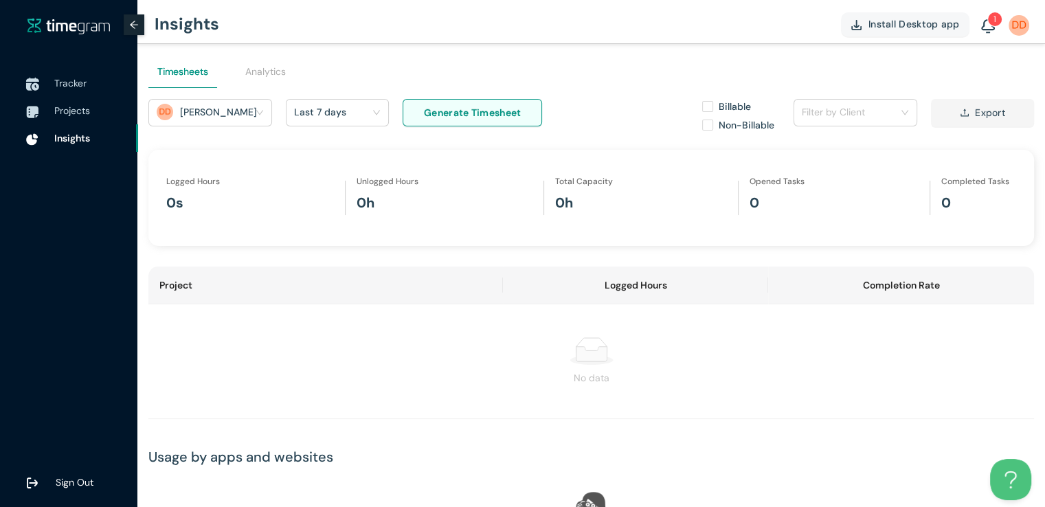
click at [72, 85] on span "Tracker" at bounding box center [70, 83] width 32 height 12
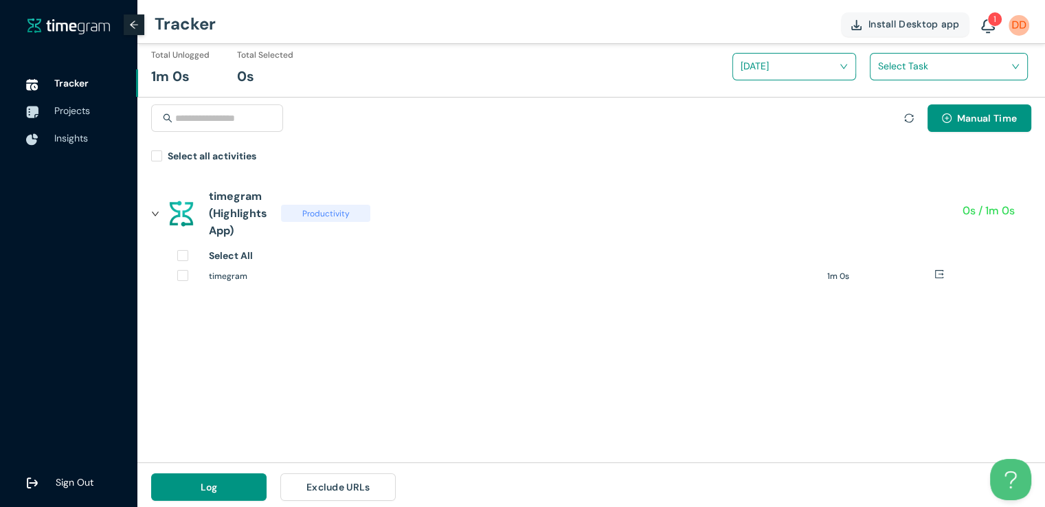
scroll to position [16, 0]
